Goal: Information Seeking & Learning: Learn about a topic

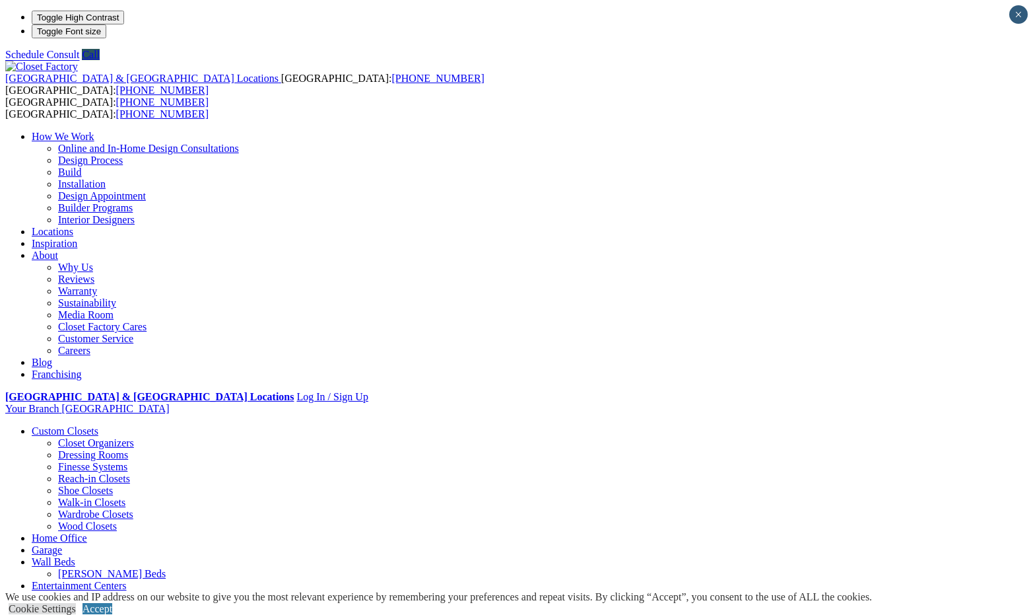
click at [96, 591] on link "Laundry Room" at bounding box center [64, 596] width 64 height 11
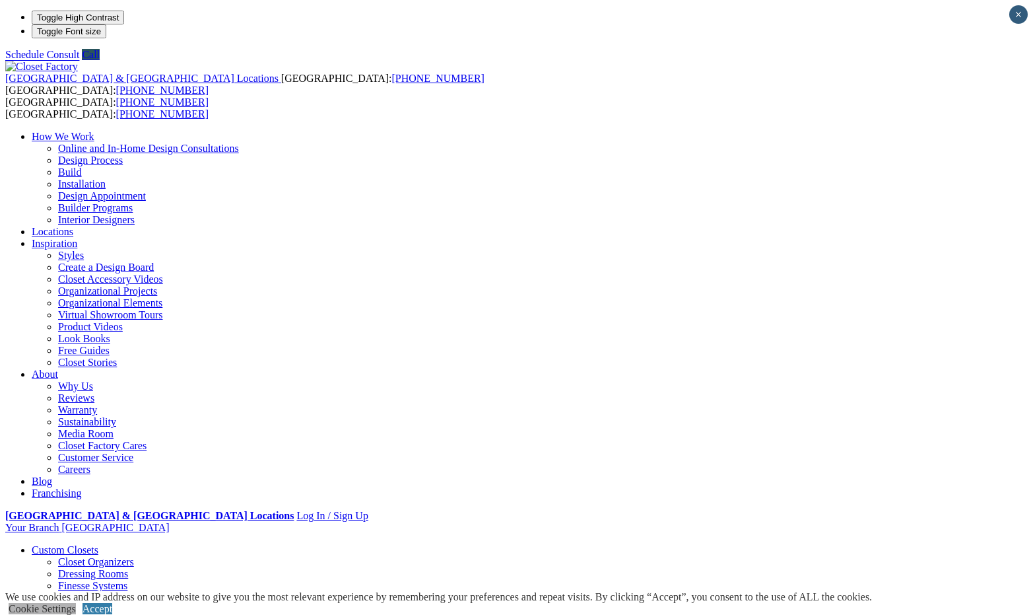
click at [76, 603] on link "Cookie Settings" at bounding box center [42, 608] width 67 height 11
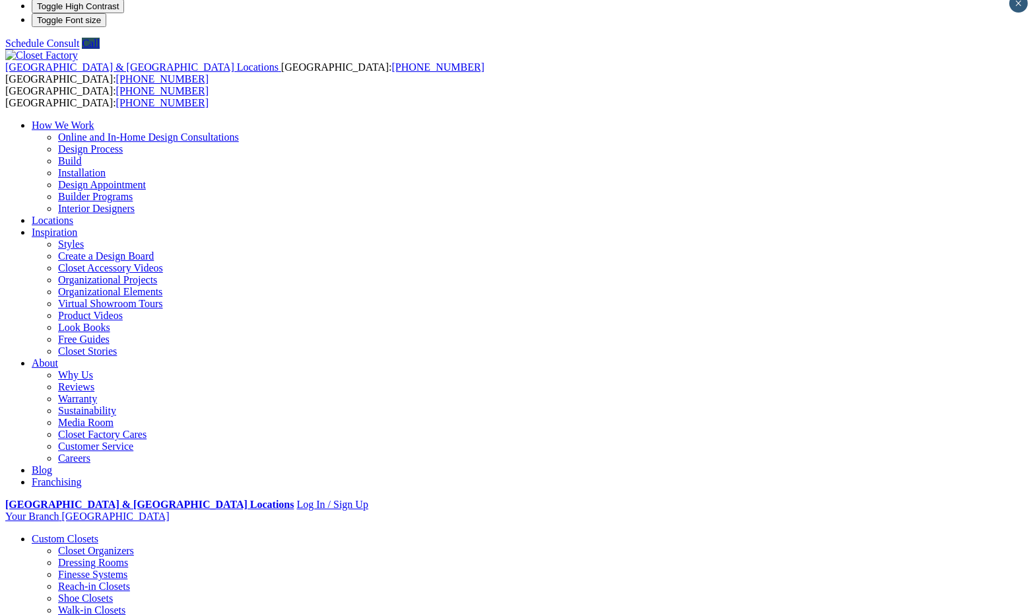
scroll to position [3, 0]
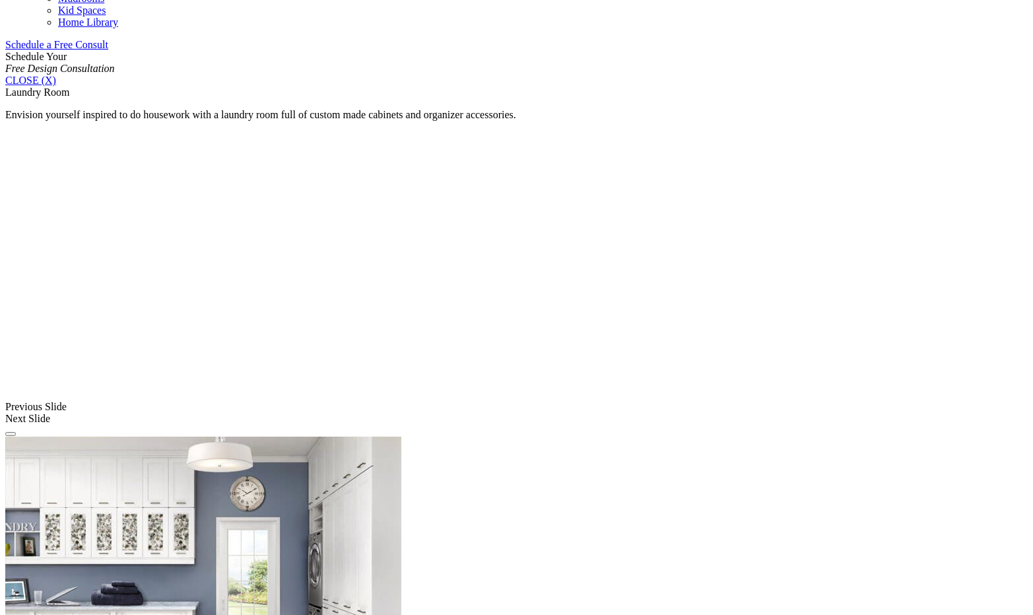
scroll to position [868, 0]
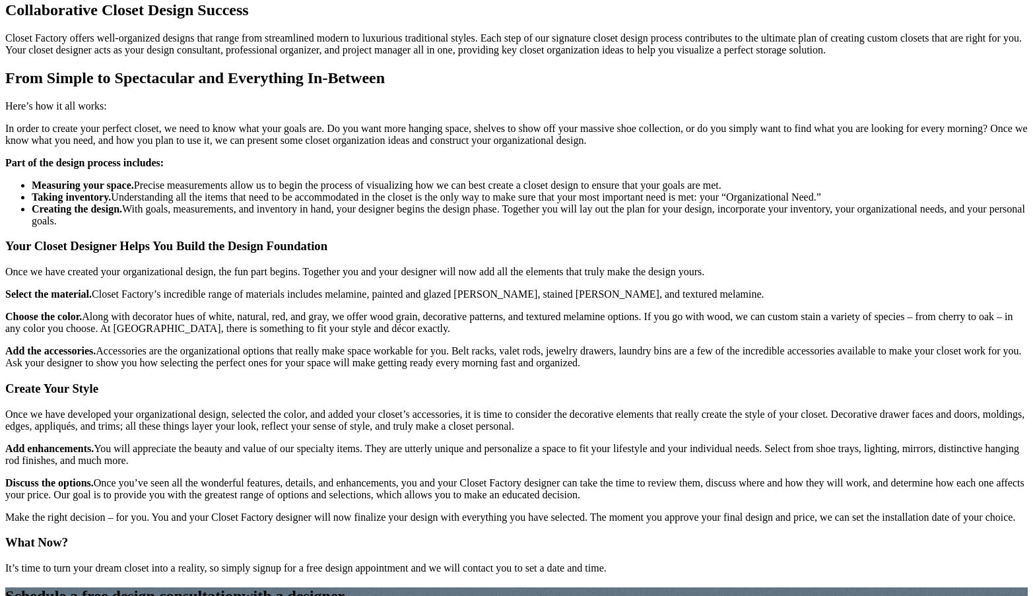
scroll to position [1387, 0]
